Goal: Check status: Check status

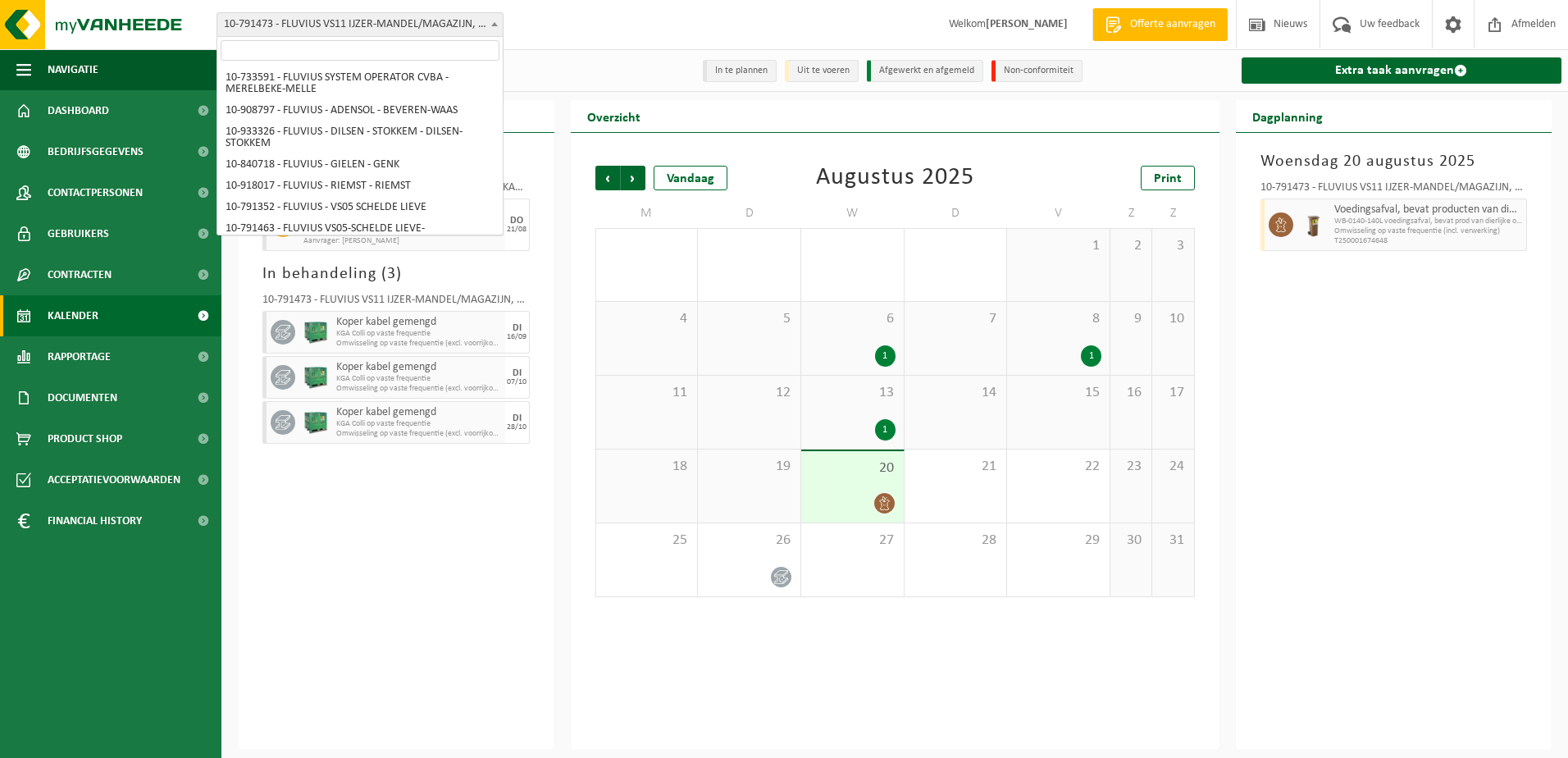
click at [489, 27] on span at bounding box center [495, 23] width 16 height 21
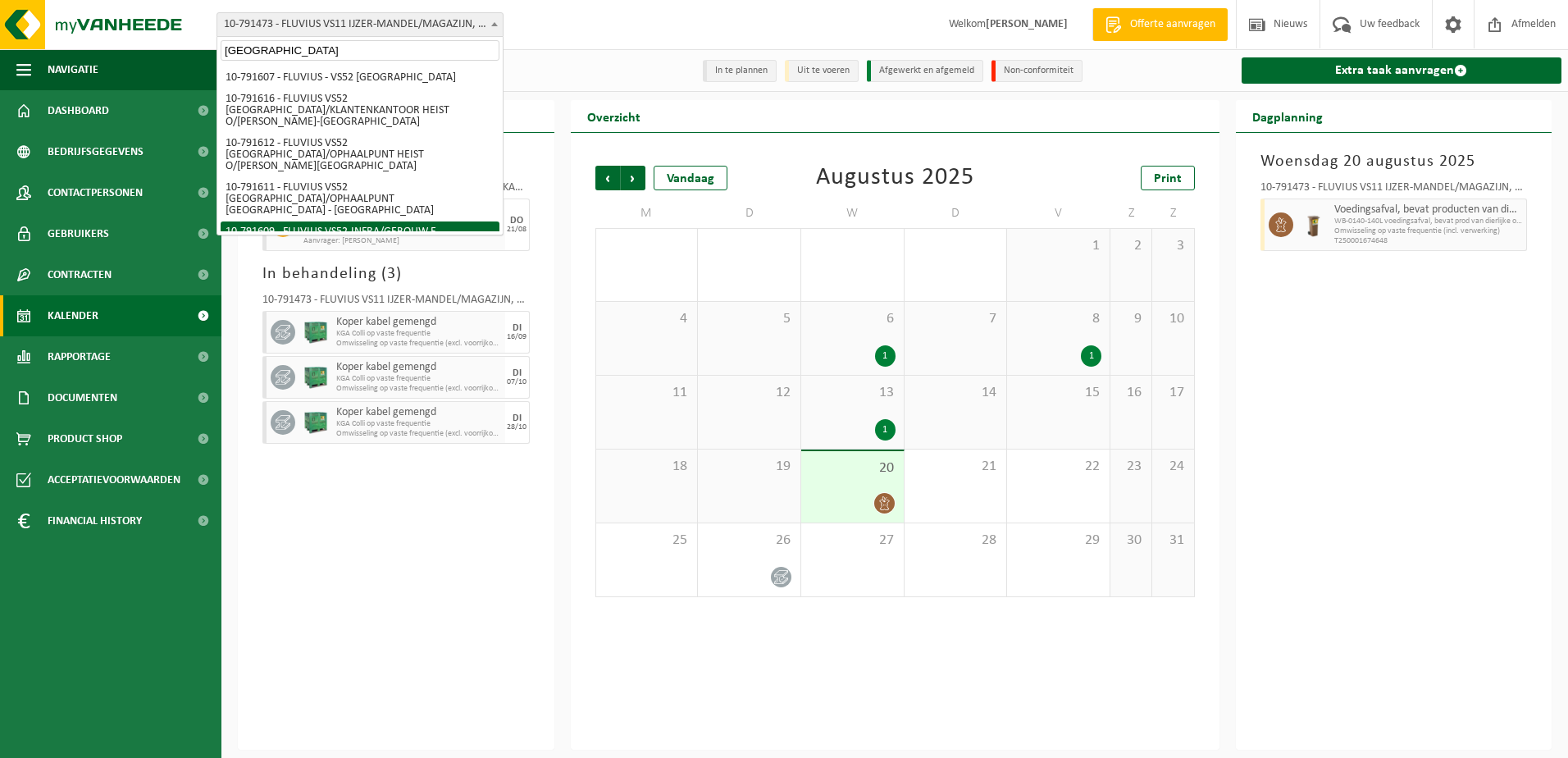
type input "[GEOGRAPHIC_DATA]"
select select "30273"
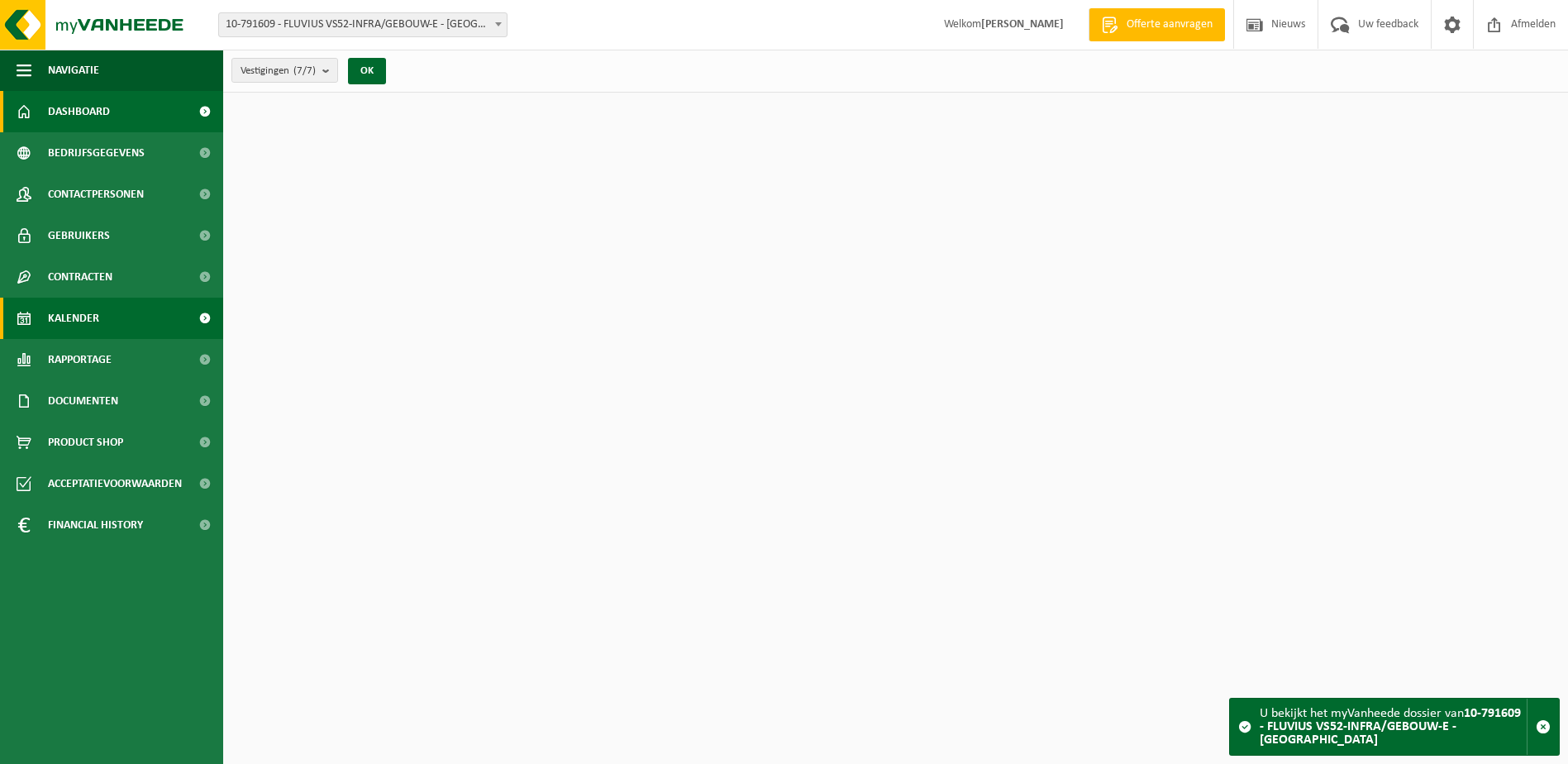
click at [94, 311] on span "Kalender" at bounding box center [73, 318] width 51 height 42
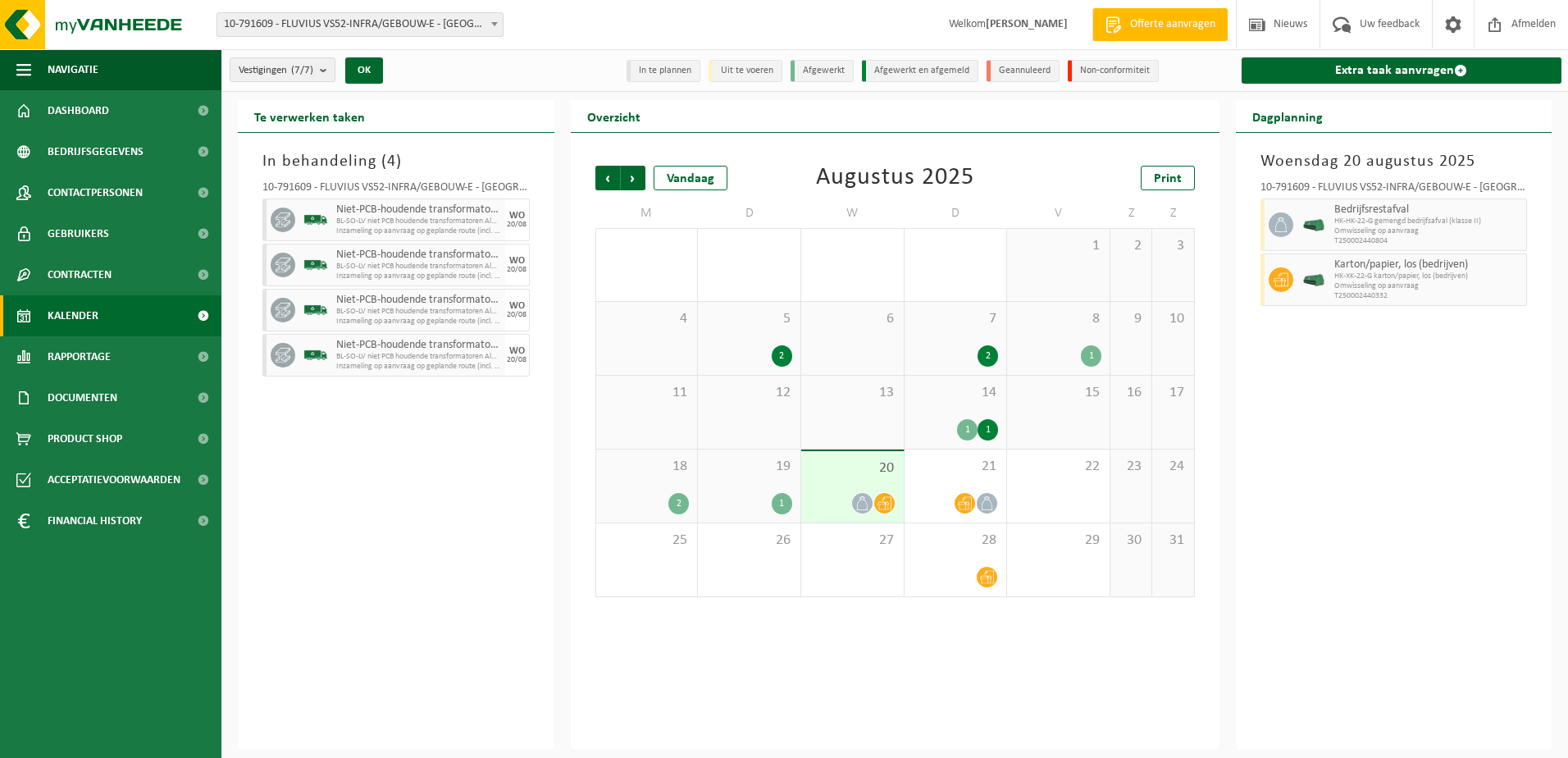
click at [679, 410] on div "11" at bounding box center [647, 412] width 102 height 73
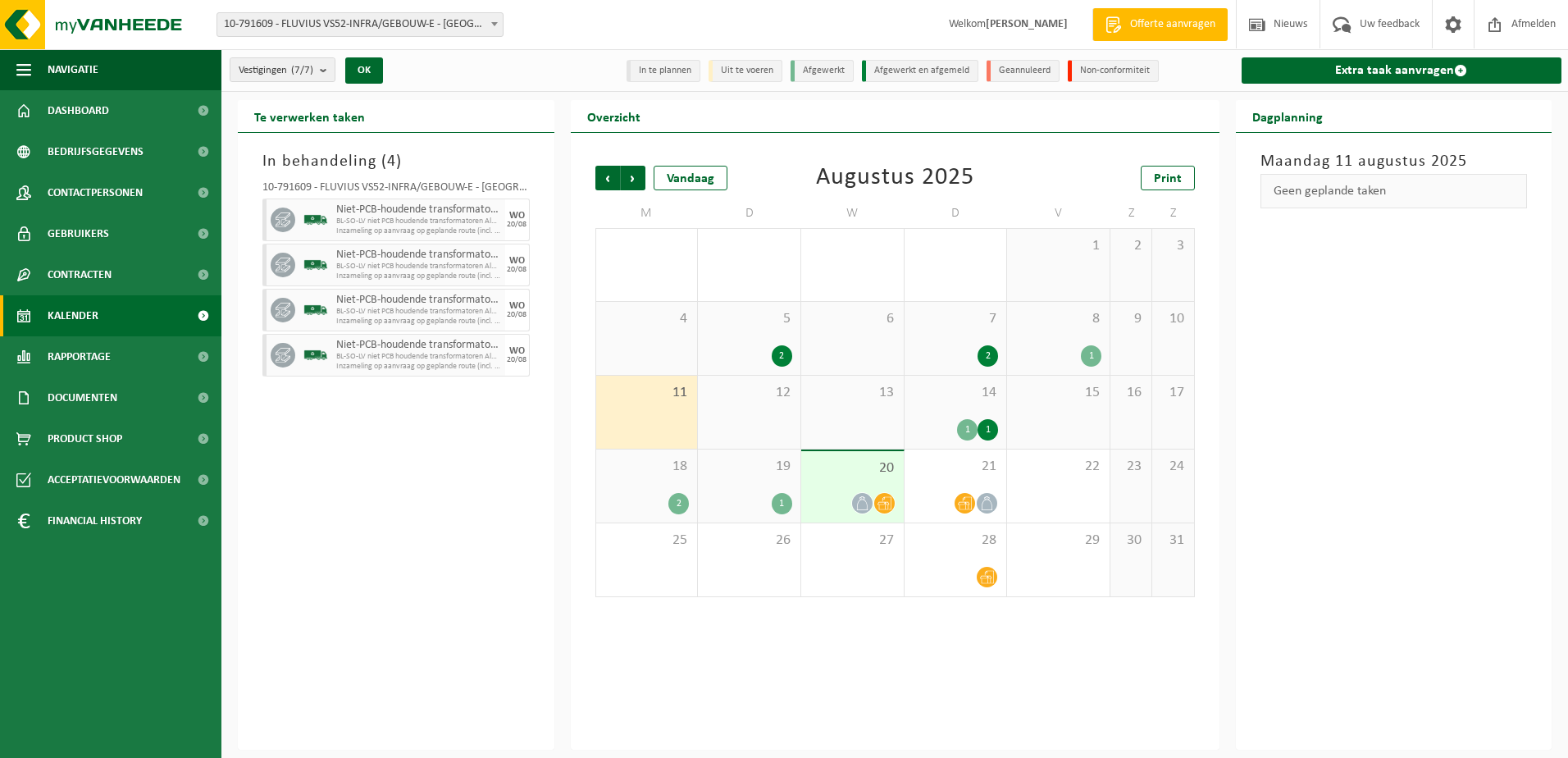
click at [677, 478] on div "18 2" at bounding box center [647, 486] width 102 height 73
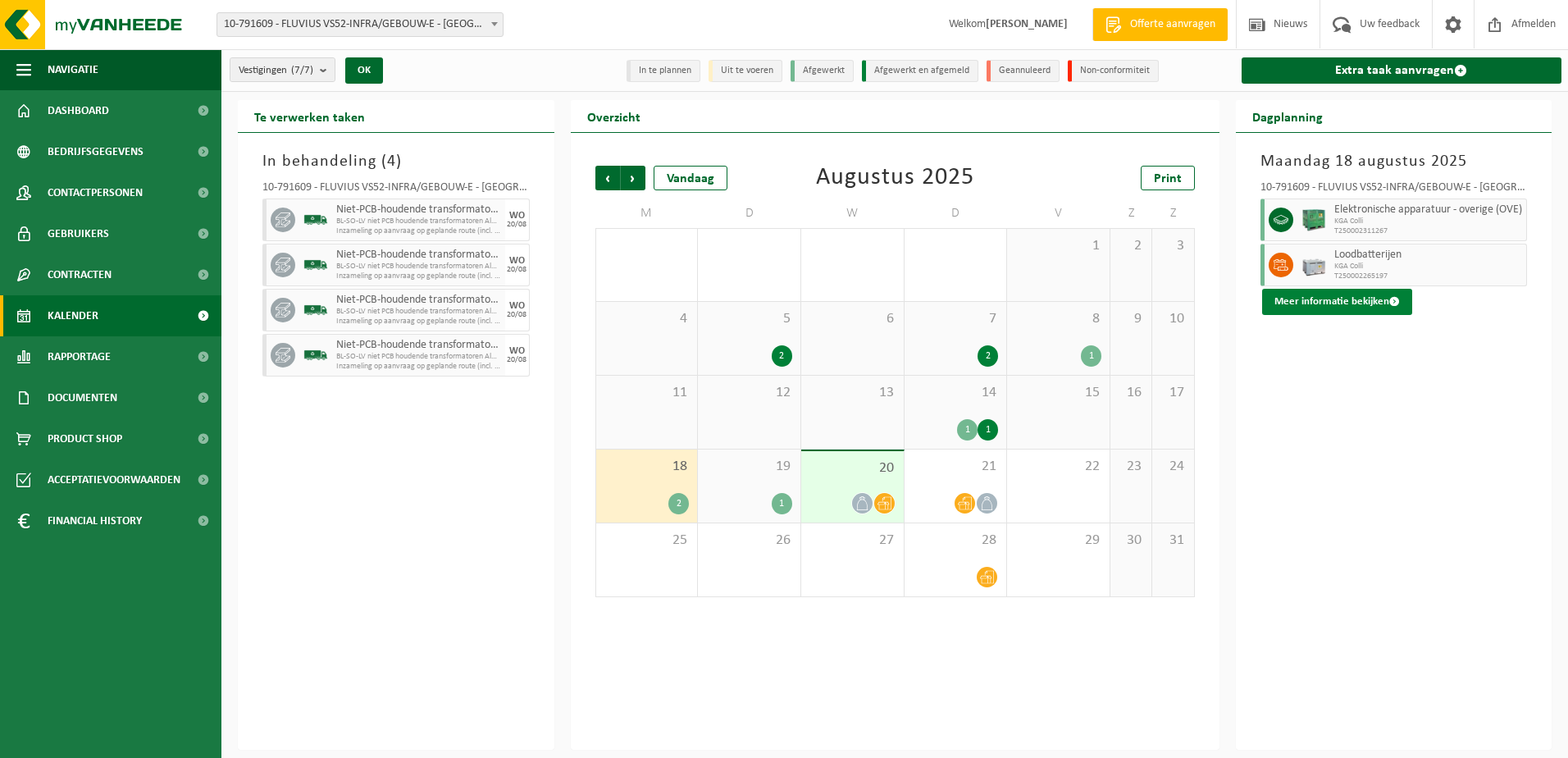
click at [1376, 306] on button "Meer informatie bekijken" at bounding box center [1337, 302] width 150 height 27
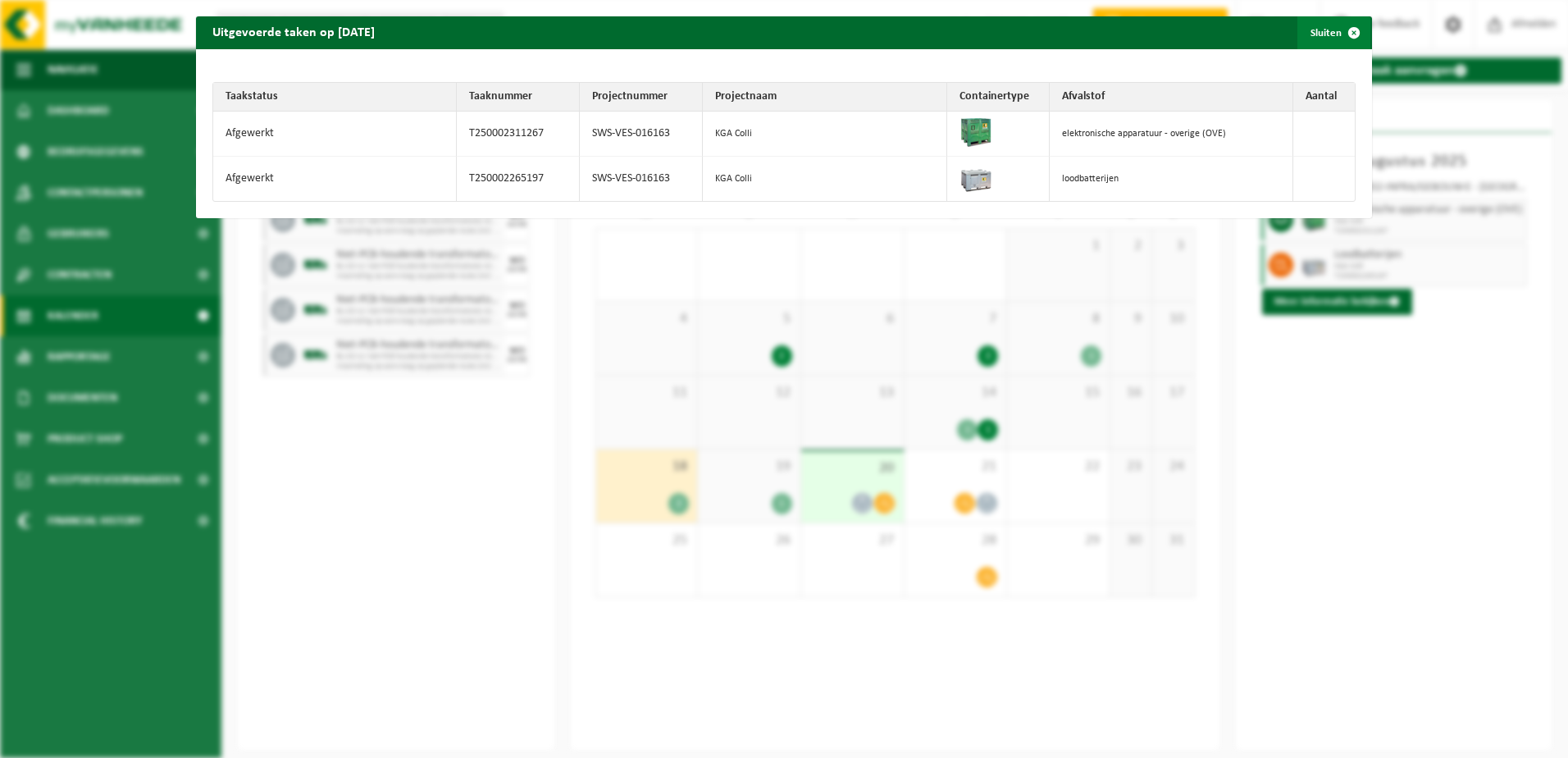
click at [1347, 34] on span "button" at bounding box center [1354, 33] width 33 height 33
